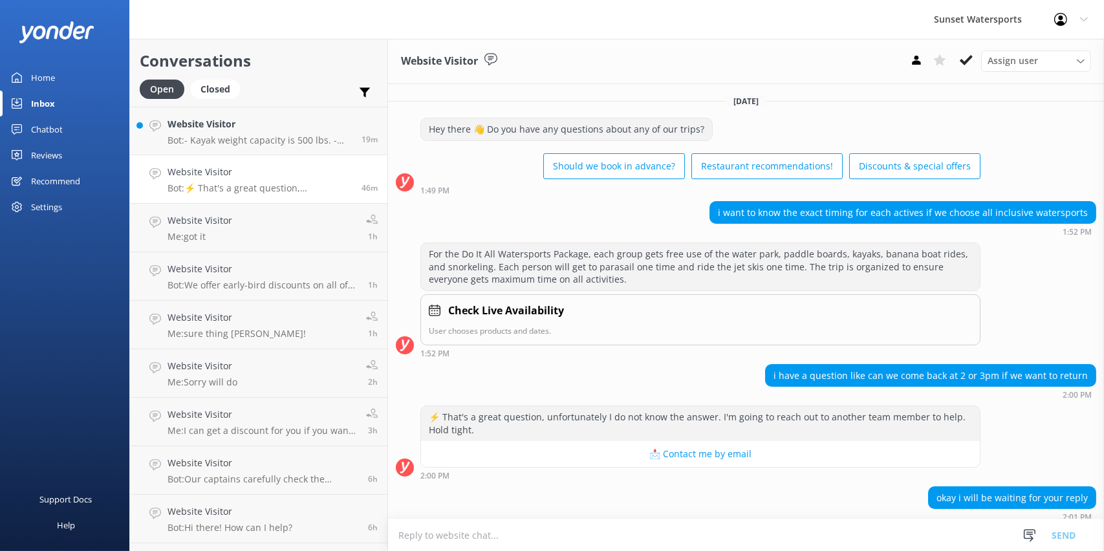
scroll to position [280, 0]
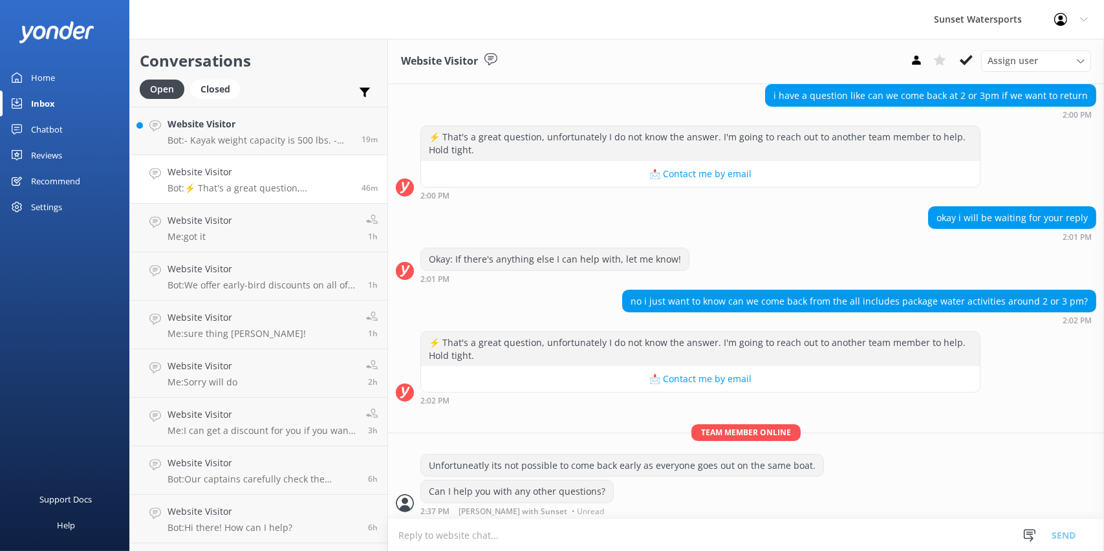
click at [10, 312] on div "Support Docs Help" at bounding box center [64, 412] width 129 height 275
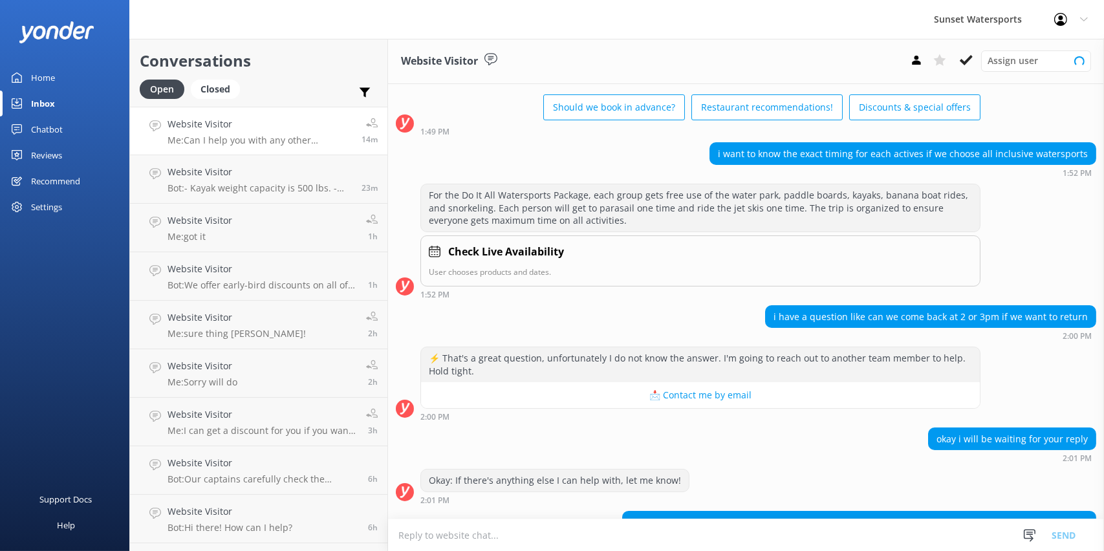
scroll to position [280, 0]
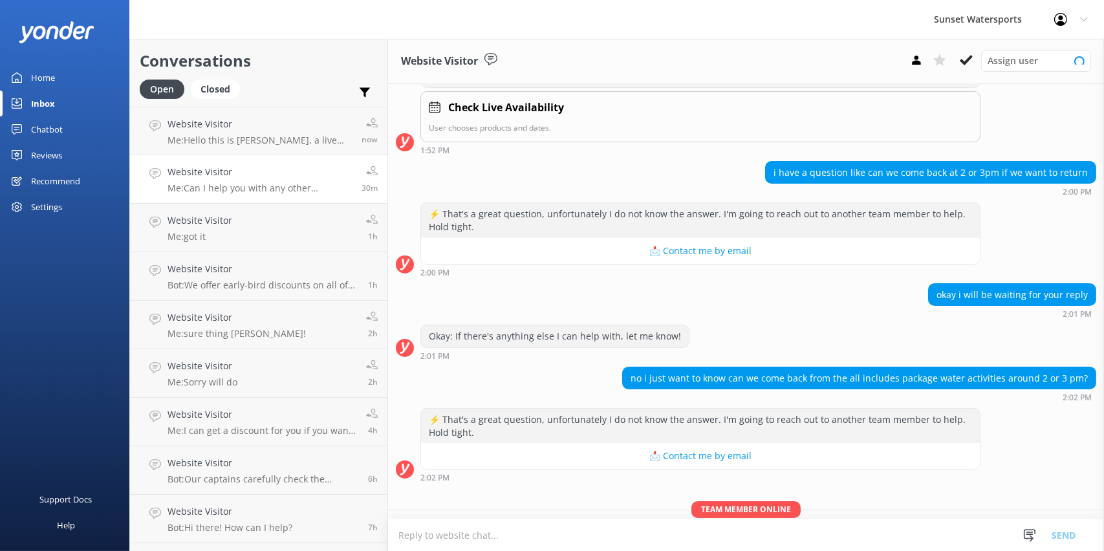
scroll to position [280, 0]
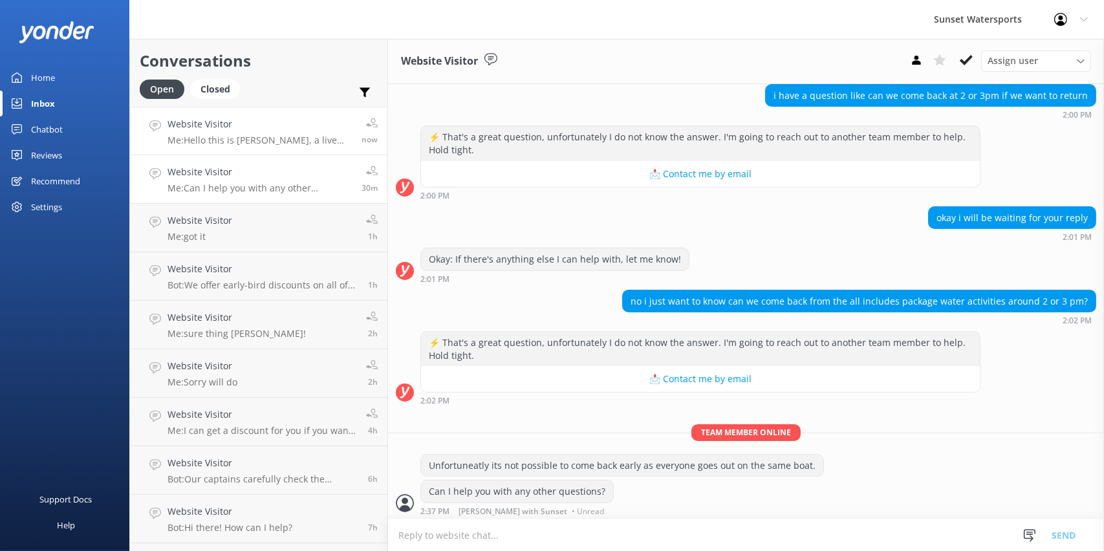
click at [228, 109] on link "Website Visitor Me: Hello this is Amanda, a live agent. Can I help you? now" at bounding box center [258, 131] width 257 height 48
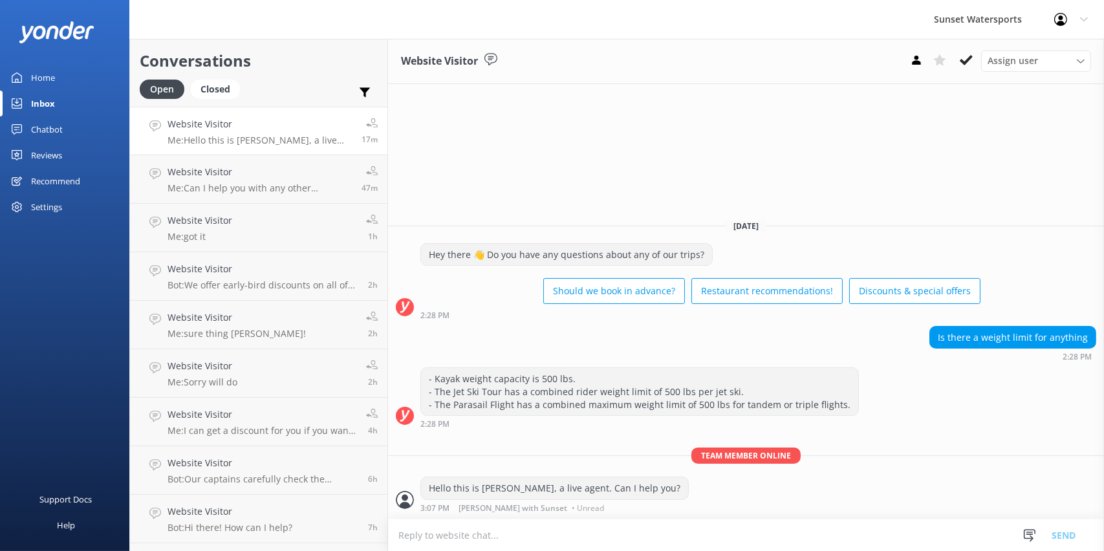
click at [38, 78] on div "Home" at bounding box center [43, 78] width 24 height 26
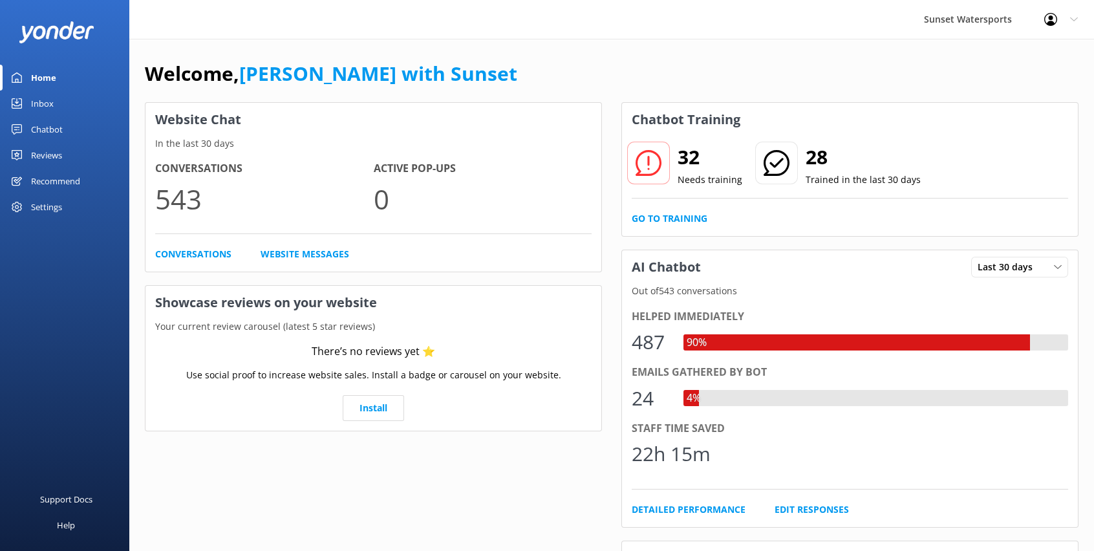
click at [55, 109] on link "Inbox" at bounding box center [64, 104] width 129 height 26
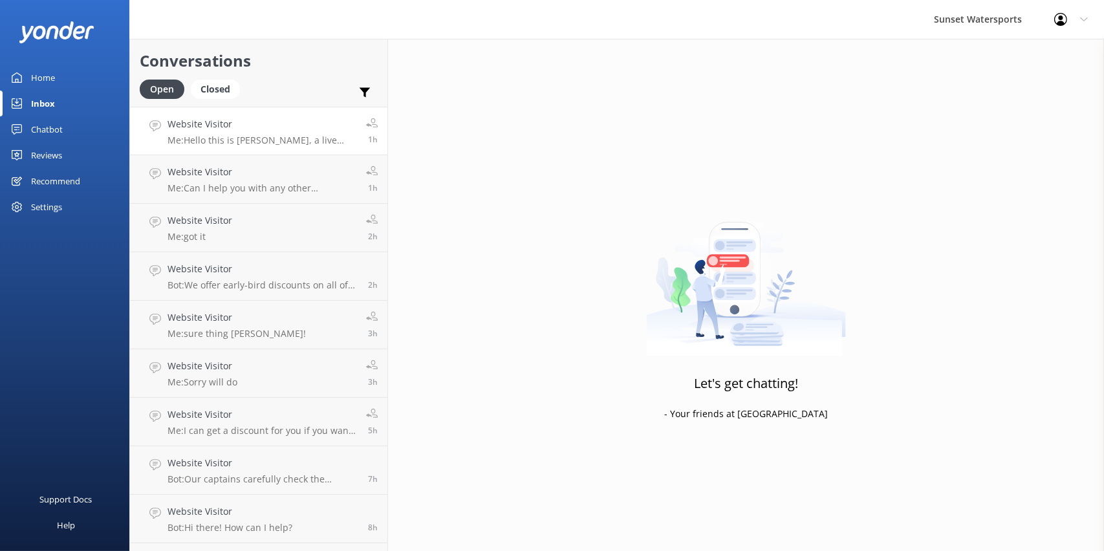
click at [285, 124] on h4 "Website Visitor" at bounding box center [261, 124] width 189 height 14
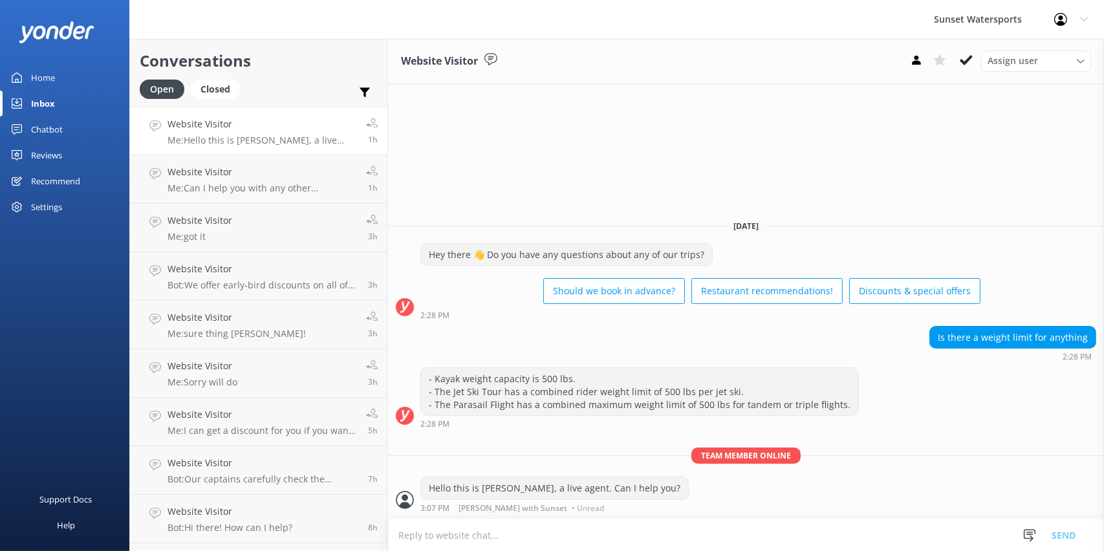
click at [27, 74] on link "Home" at bounding box center [64, 78] width 129 height 26
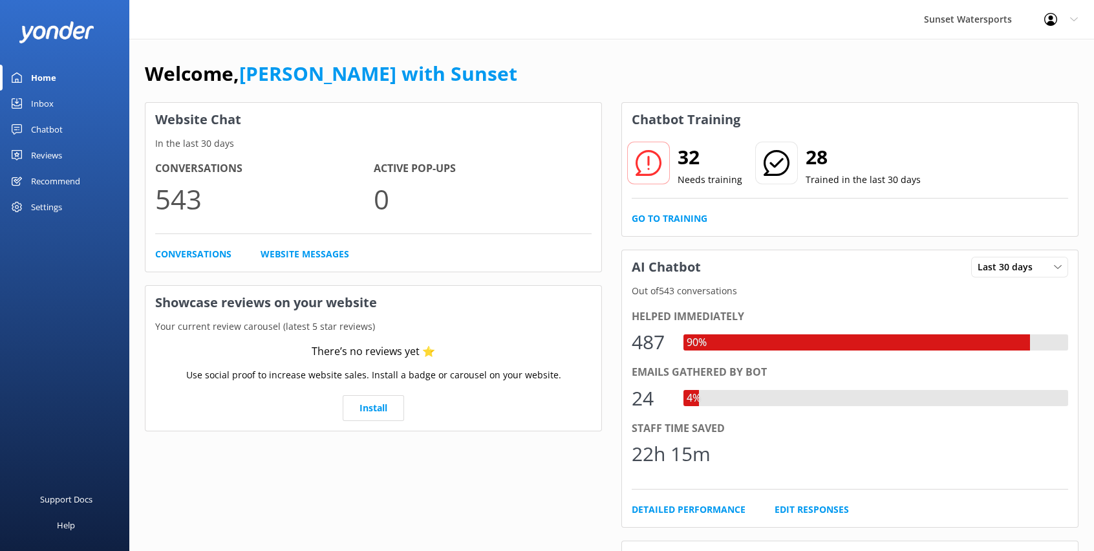
click at [1081, 14] on div "Profile Settings Logout" at bounding box center [1061, 19] width 66 height 39
click at [1017, 83] on link "Logout" at bounding box center [1029, 87] width 129 height 32
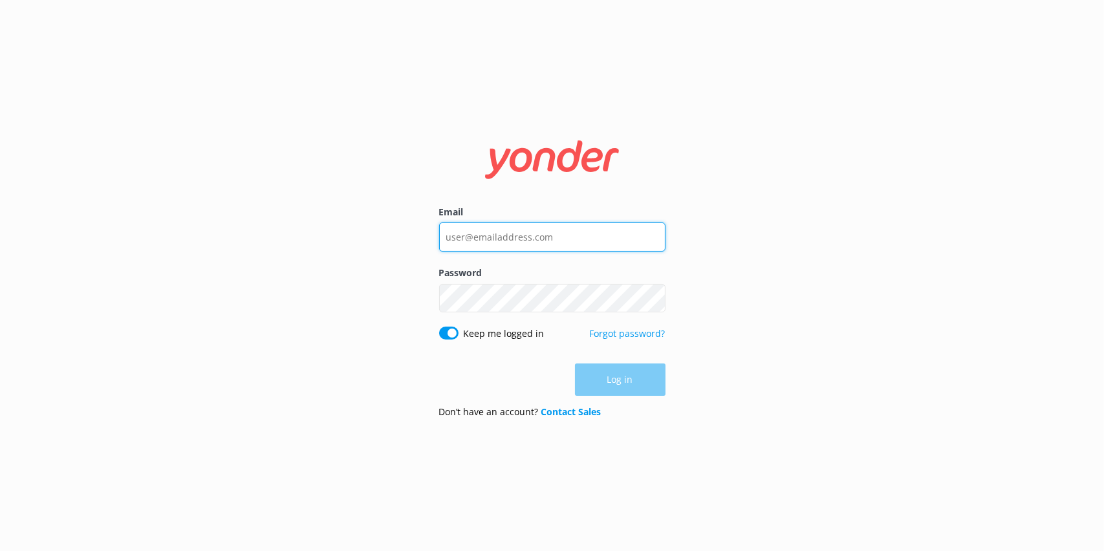
type input "[PERSON_NAME][EMAIL_ADDRESS][DOMAIN_NAME]"
